Goal: Task Accomplishment & Management: Use online tool/utility

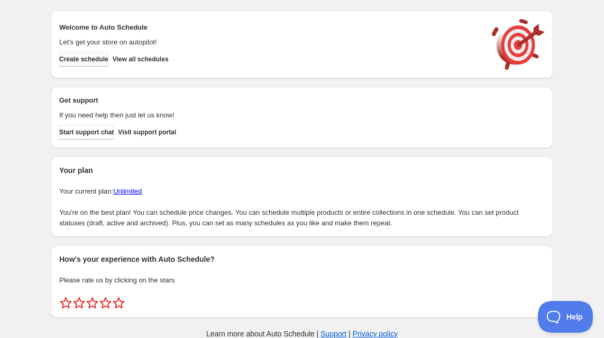
click at [108, 59] on span "Create schedule" at bounding box center [83, 59] width 49 height 8
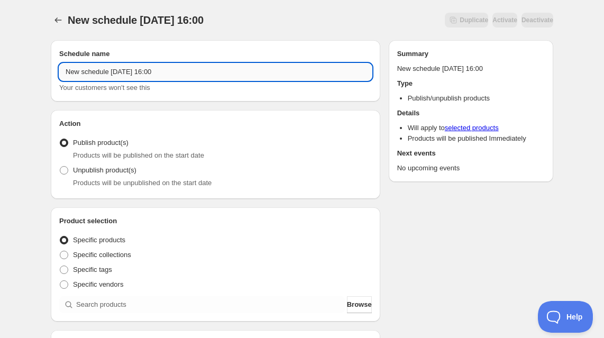
drag, startPoint x: 182, startPoint y: 70, endPoint x: 155, endPoint y: 70, distance: 27.5
click at [155, 70] on input "New schedule [DATE] 16:00" at bounding box center [215, 71] width 313 height 17
click at [134, 74] on input "New schedule [DATE]" at bounding box center [215, 71] width 313 height 17
drag, startPoint x: 112, startPoint y: 69, endPoint x: 47, endPoint y: 69, distance: 65.1
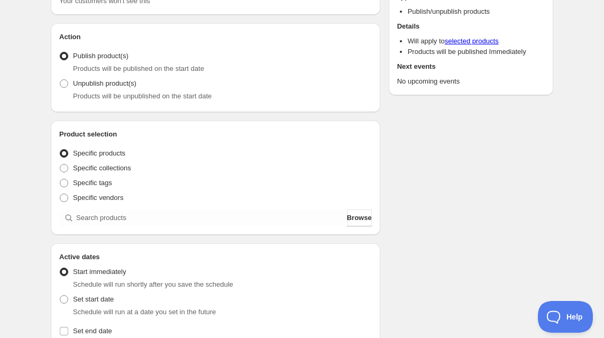
scroll to position [90, 0]
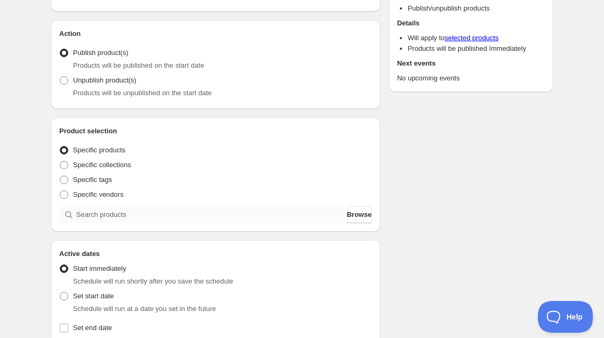
type input "Back to School Basics [DATE]"
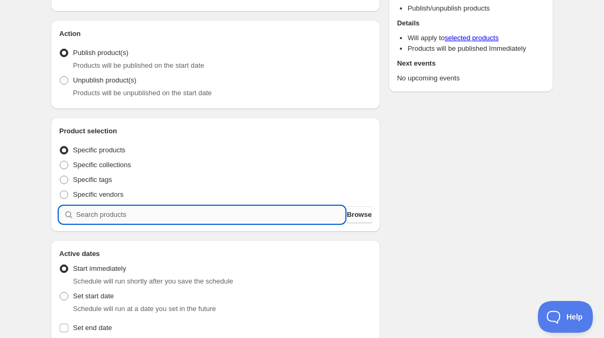
click at [120, 215] on input "search" at bounding box center [210, 214] width 269 height 17
type input "0"
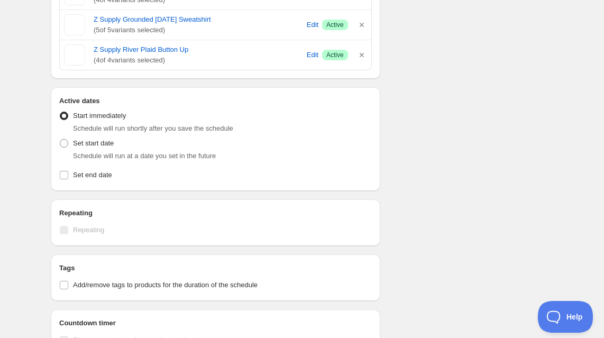
scroll to position [1580, 0]
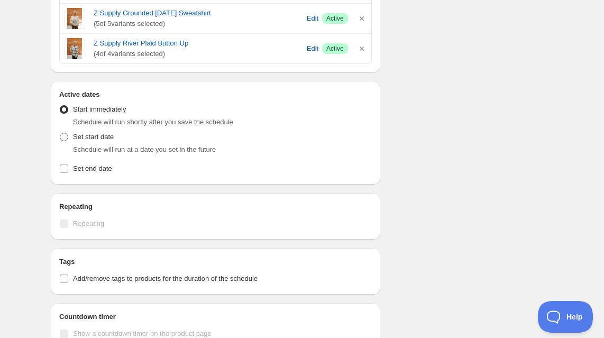
click at [68, 135] on span at bounding box center [64, 137] width 10 height 10
click at [60, 133] on input "Set start date" at bounding box center [60, 133] width 1 height 1
radio input "true"
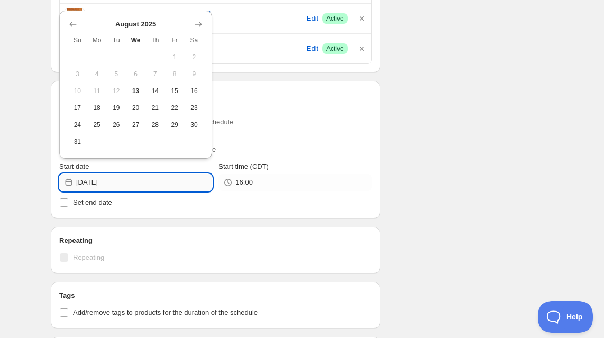
click at [114, 184] on input "[DATE]" at bounding box center [144, 182] width 136 height 17
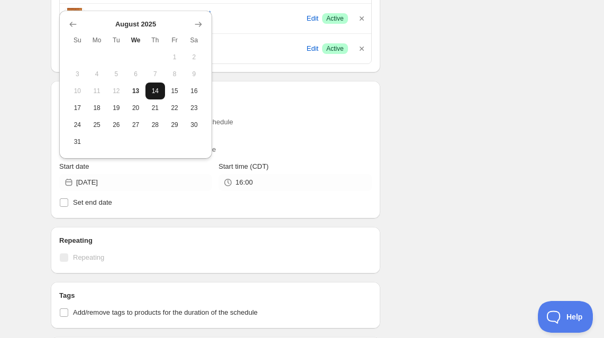
click at [155, 87] on span "14" at bounding box center [155, 91] width 11 height 8
type input "[DATE]"
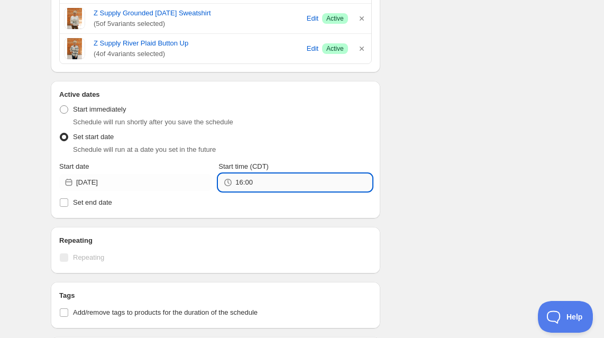
click at [236, 184] on input "16:00" at bounding box center [303, 182] width 136 height 17
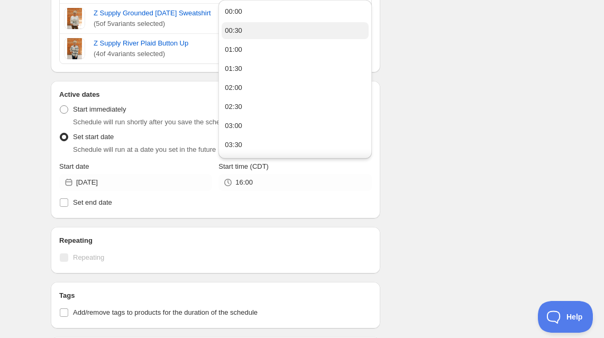
click at [258, 25] on button "00:30" at bounding box center [295, 30] width 147 height 17
type input "00:30"
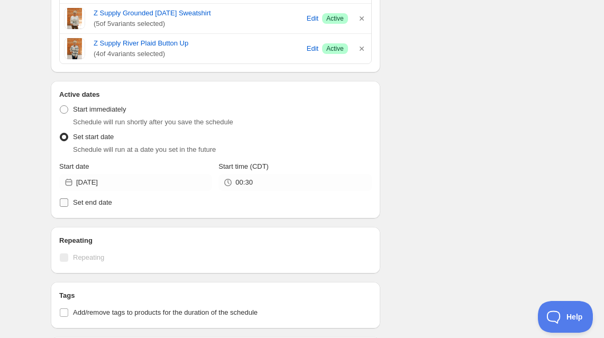
click at [63, 204] on input "Set end date" at bounding box center [64, 202] width 8 height 8
checkbox input "true"
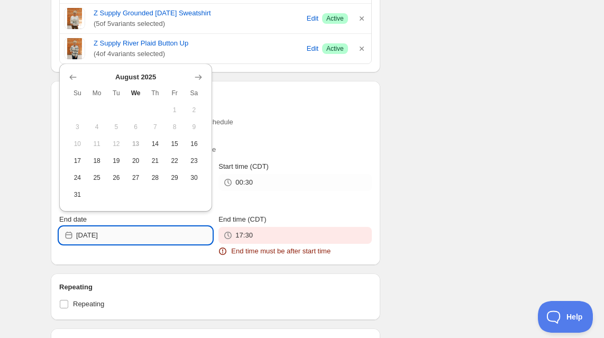
click at [90, 235] on input "[DATE]" at bounding box center [144, 235] width 136 height 17
click at [92, 235] on input "[DATE]" at bounding box center [144, 235] width 136 height 17
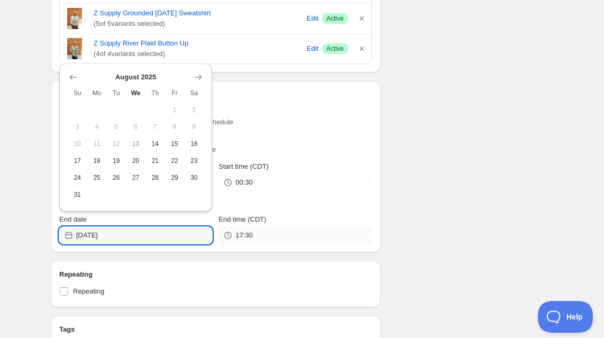
type input "[DATE]"
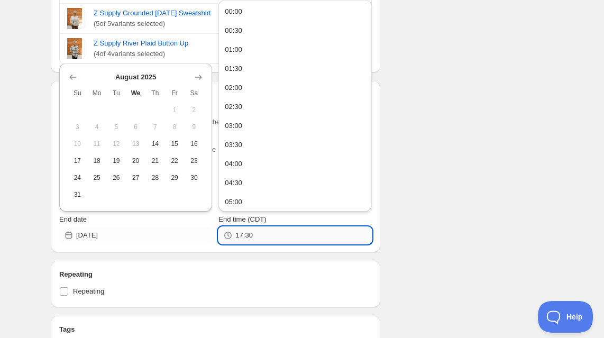
click at [240, 235] on input "17:30" at bounding box center [303, 235] width 136 height 17
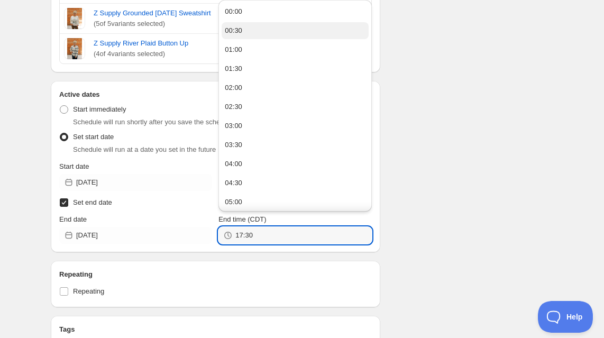
click at [255, 26] on button "00:30" at bounding box center [295, 30] width 147 height 17
type input "00:30"
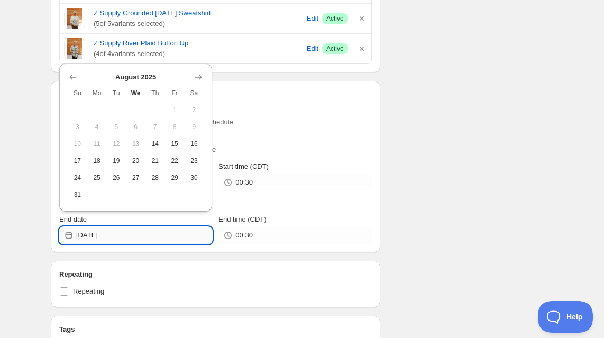
click at [92, 235] on input "[DATE]" at bounding box center [144, 235] width 136 height 17
type input "[DATE]"
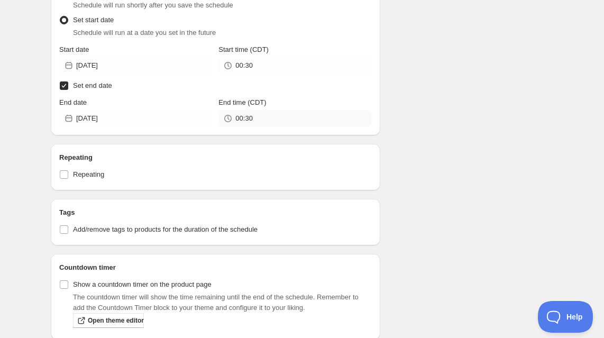
scroll to position [1704, 0]
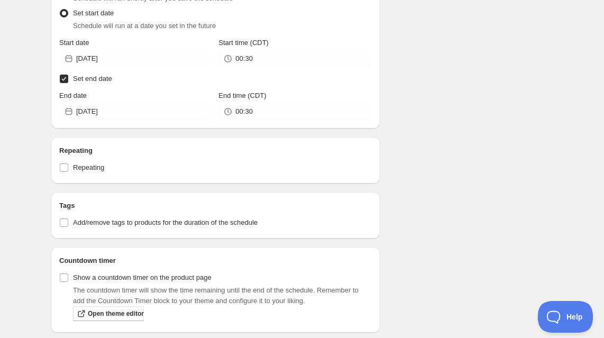
click at [68, 82] on span at bounding box center [64, 79] width 10 height 10
click at [68, 82] on input "Set end date" at bounding box center [64, 79] width 8 height 8
checkbox input "false"
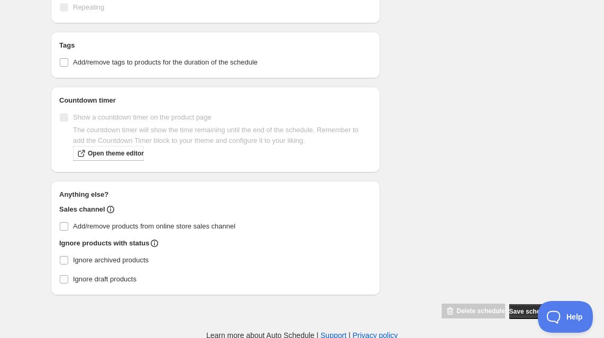
scroll to position [1833, 0]
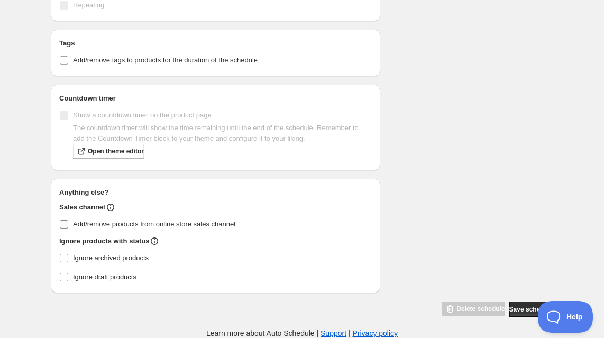
click at [68, 225] on span at bounding box center [64, 224] width 10 height 10
click at [68, 225] on input "Add/remove products from online store sales channel" at bounding box center [64, 224] width 8 height 8
click at [66, 222] on input "Add/remove products from online store sales channel" at bounding box center [64, 224] width 8 height 8
checkbox input "true"
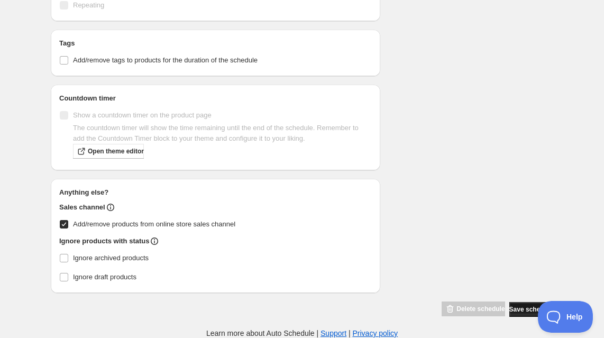
click at [509, 307] on span "Save schedule" at bounding box center [531, 309] width 44 height 8
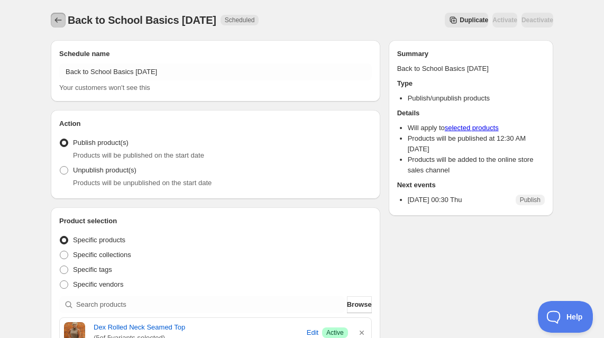
click at [58, 17] on icon "Schedules" at bounding box center [58, 20] width 11 height 11
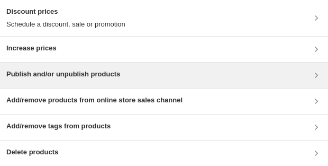
click at [61, 77] on h3 "Publish and/or unpublish products" at bounding box center [63, 74] width 114 height 11
